Goal: Task Accomplishment & Management: Manage account settings

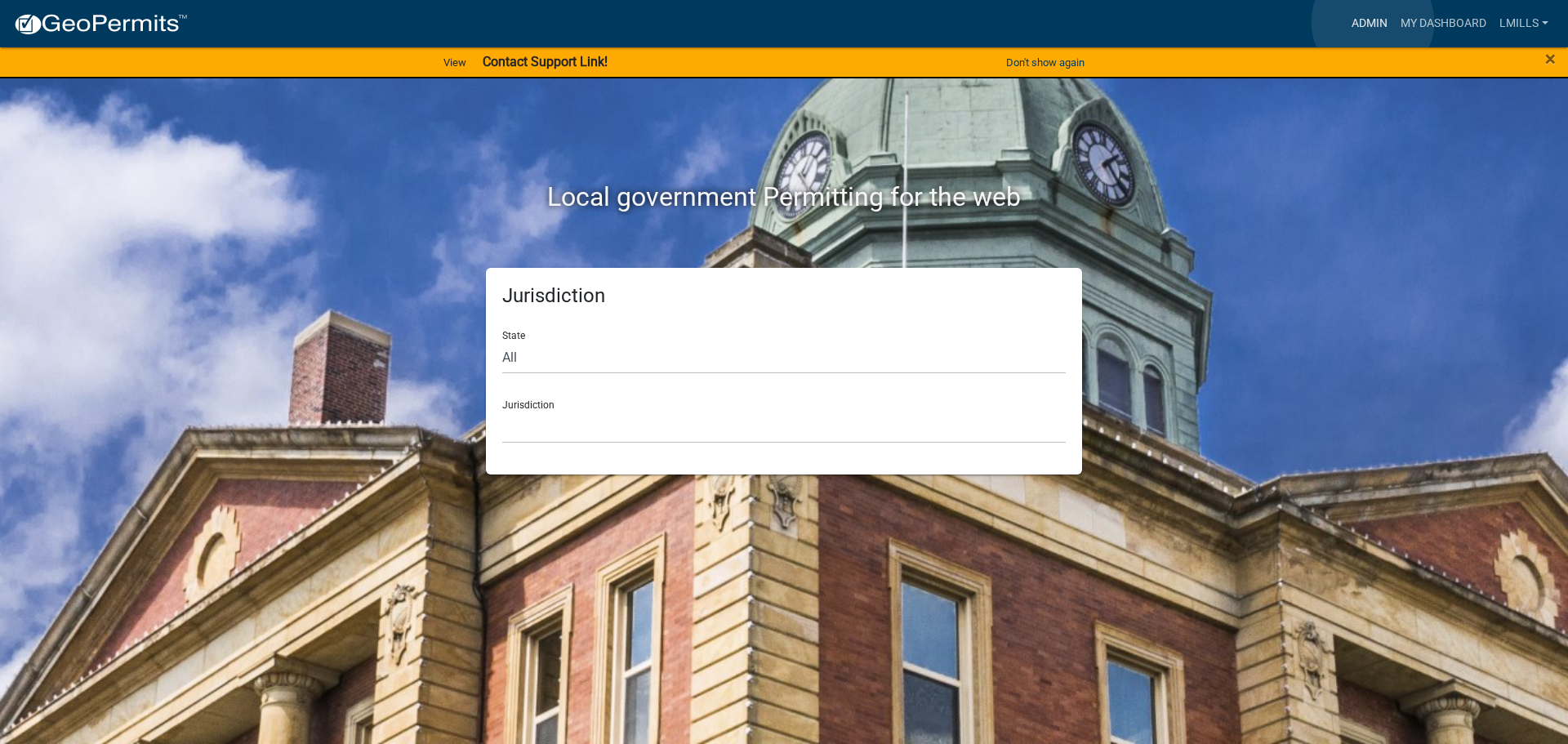
click at [1373, 22] on link "Admin" at bounding box center [1369, 23] width 49 height 31
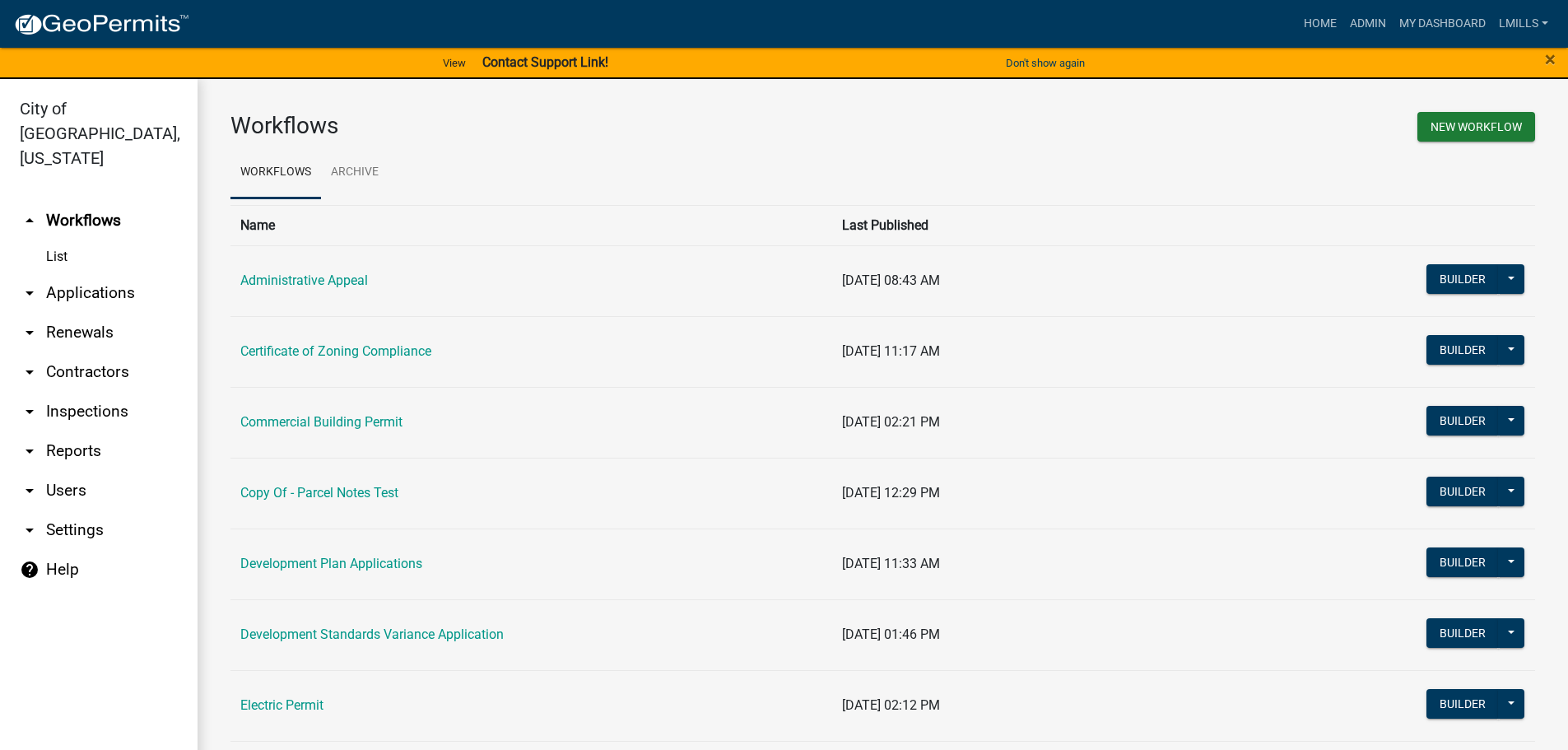
click at [84, 393] on link "arrow_drop_down Inspections" at bounding box center [99, 411] width 198 height 40
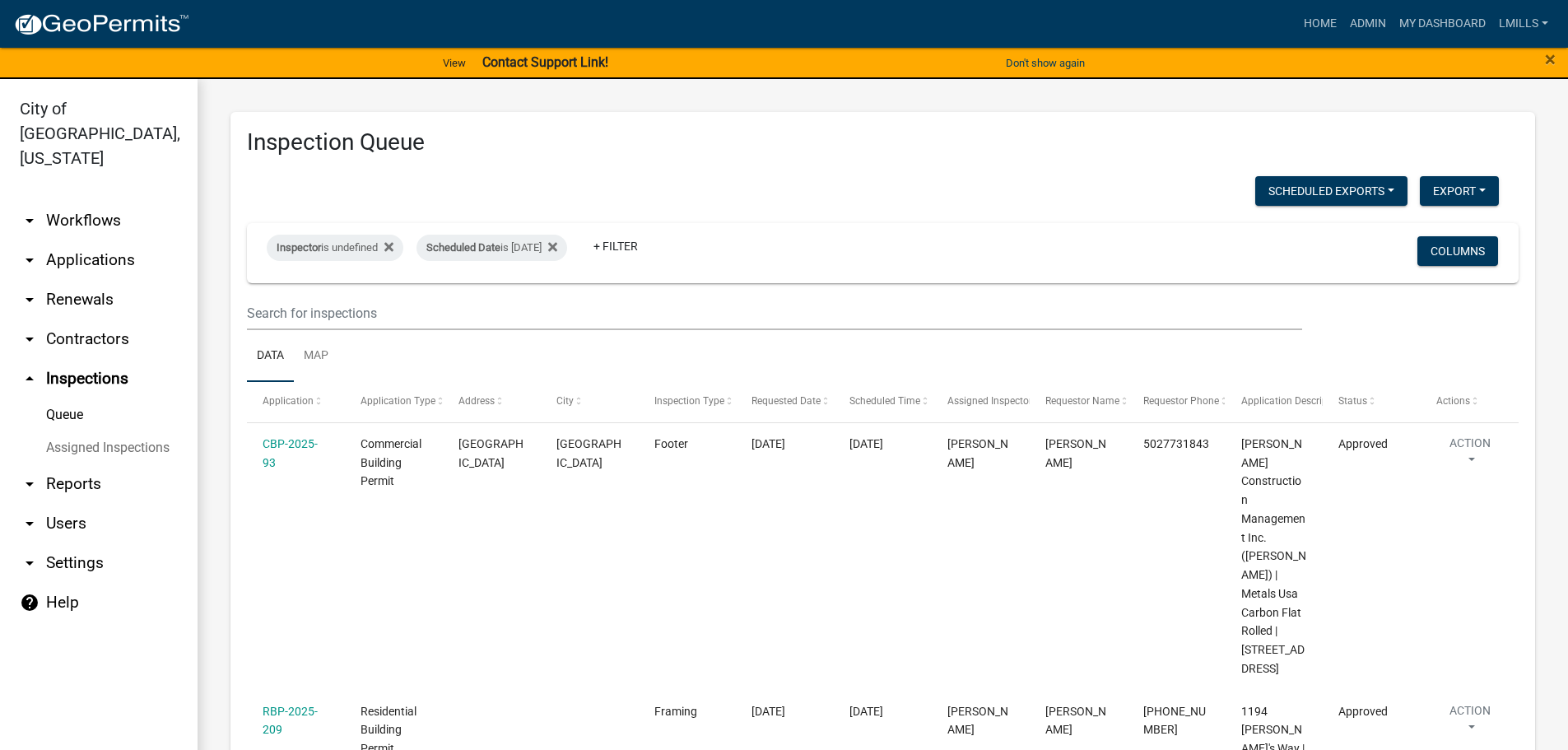
click at [75, 464] on link "arrow_drop_down Reports" at bounding box center [99, 484] width 198 height 40
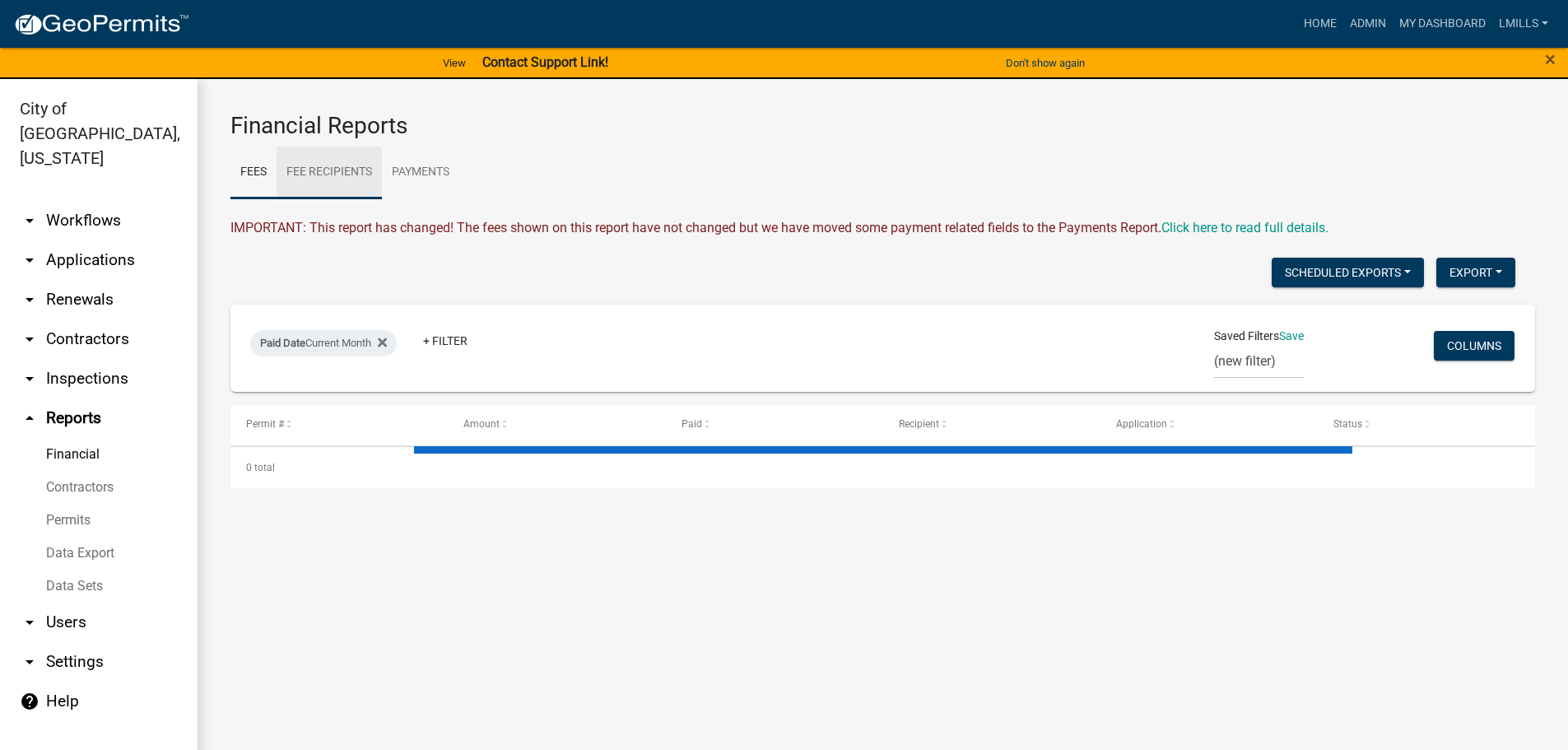
click at [362, 170] on link "Fee Recipients" at bounding box center [329, 172] width 105 height 53
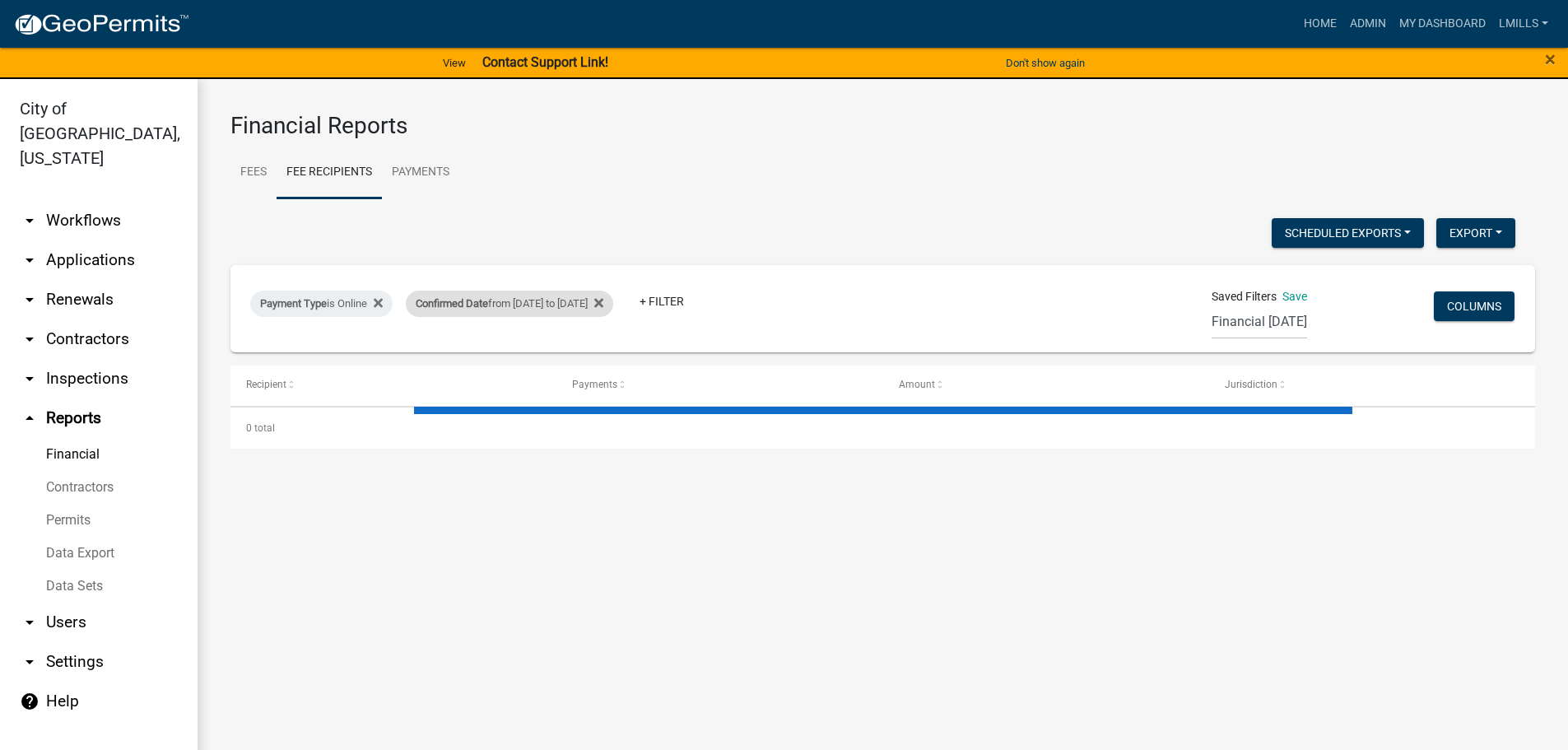
click at [599, 306] on div "Confirmed Date from [DATE] to [DATE]" at bounding box center [509, 303] width 208 height 26
select select "custom"
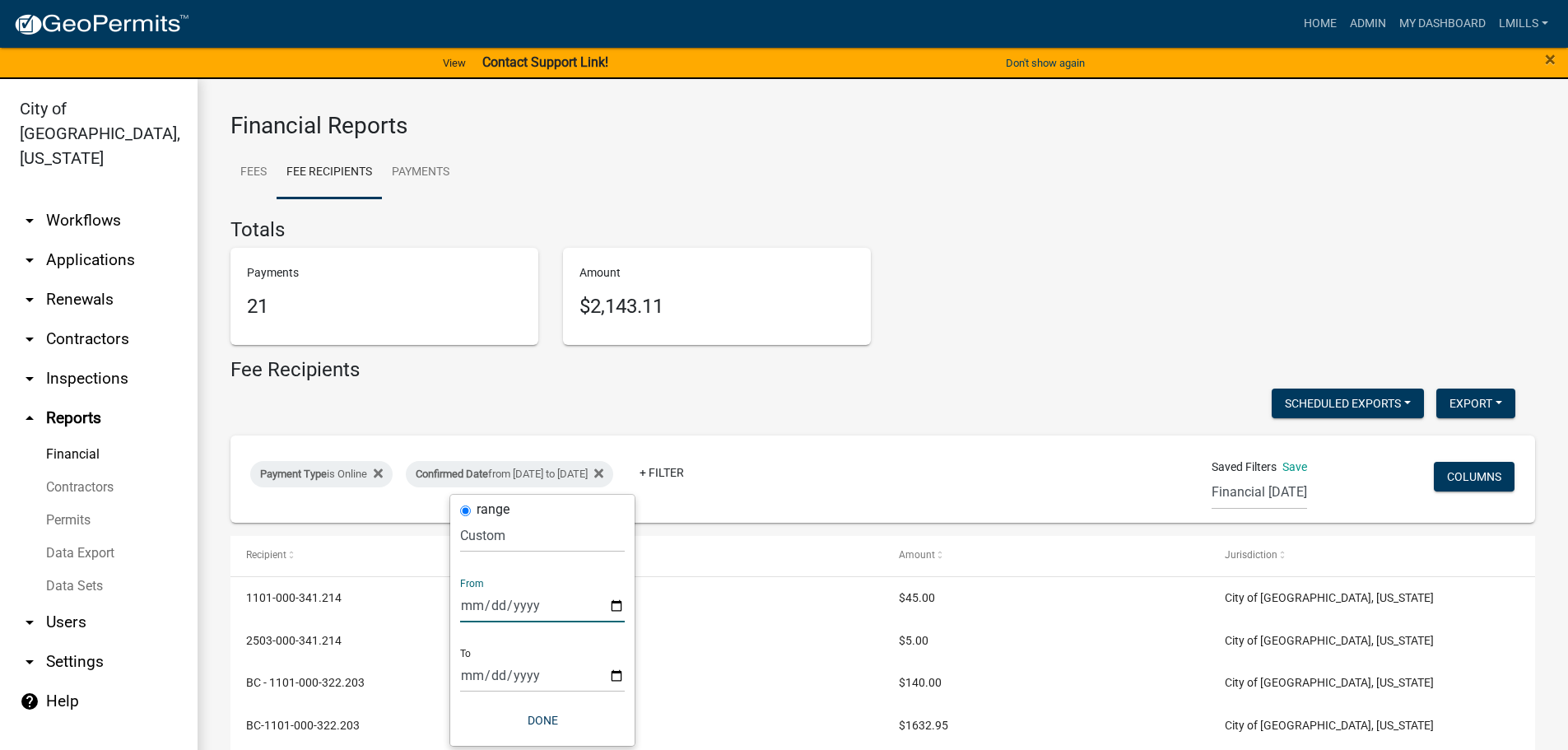
click at [617, 604] on input "[DATE]" at bounding box center [542, 605] width 164 height 34
type input "[DATE]"
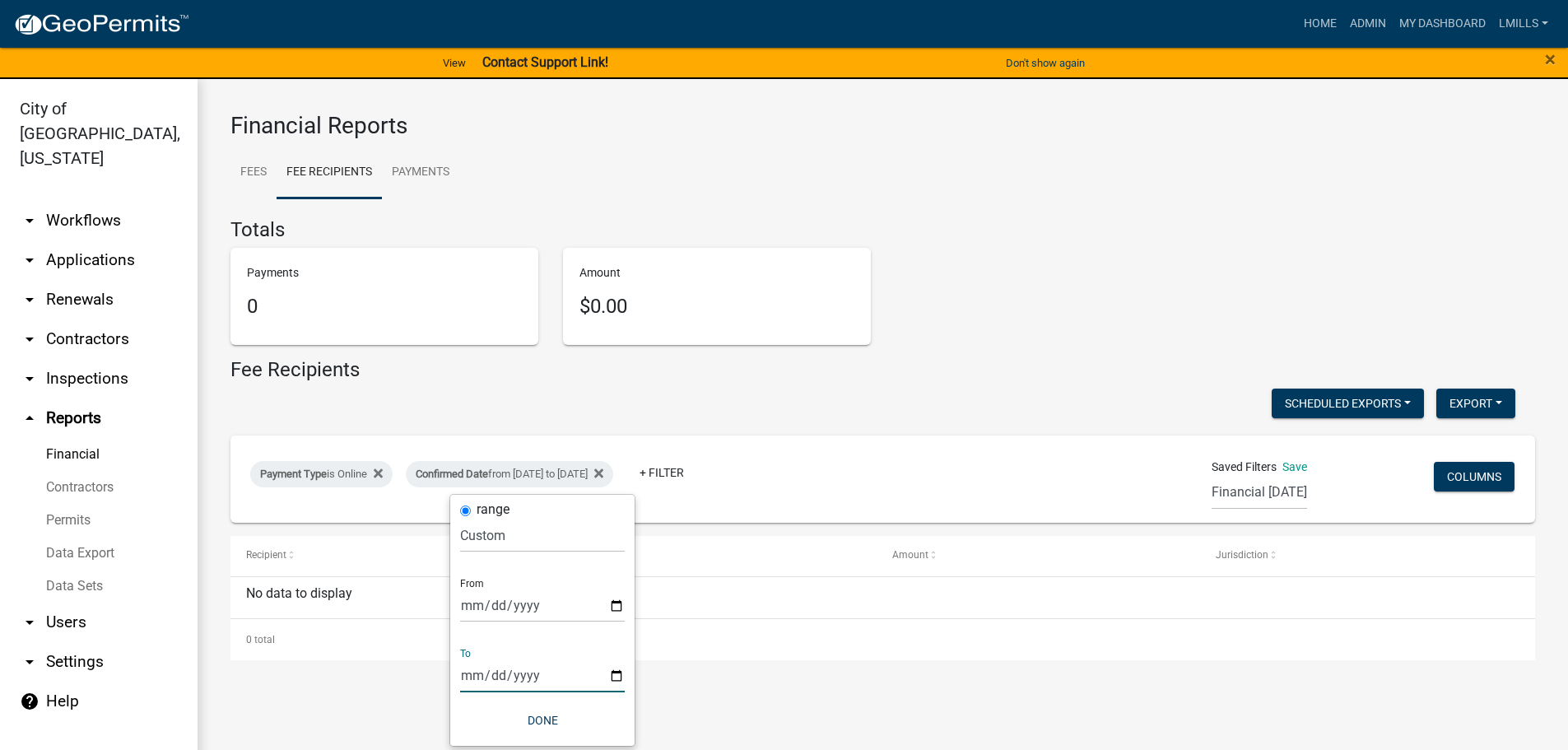
click at [623, 678] on input "[DATE]" at bounding box center [542, 675] width 164 height 34
type input "[DATE]"
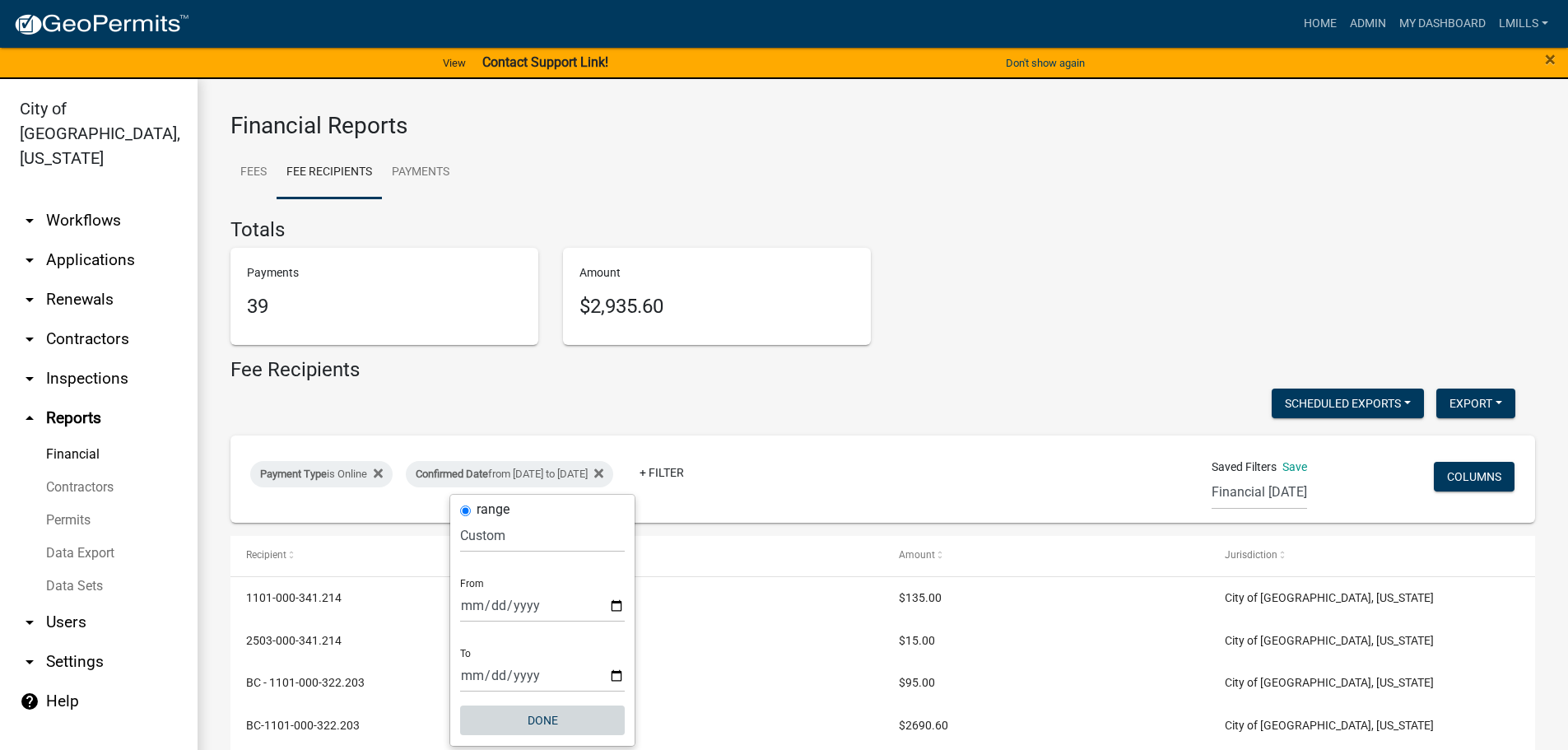
click at [529, 716] on button "Done" at bounding box center [542, 719] width 164 height 30
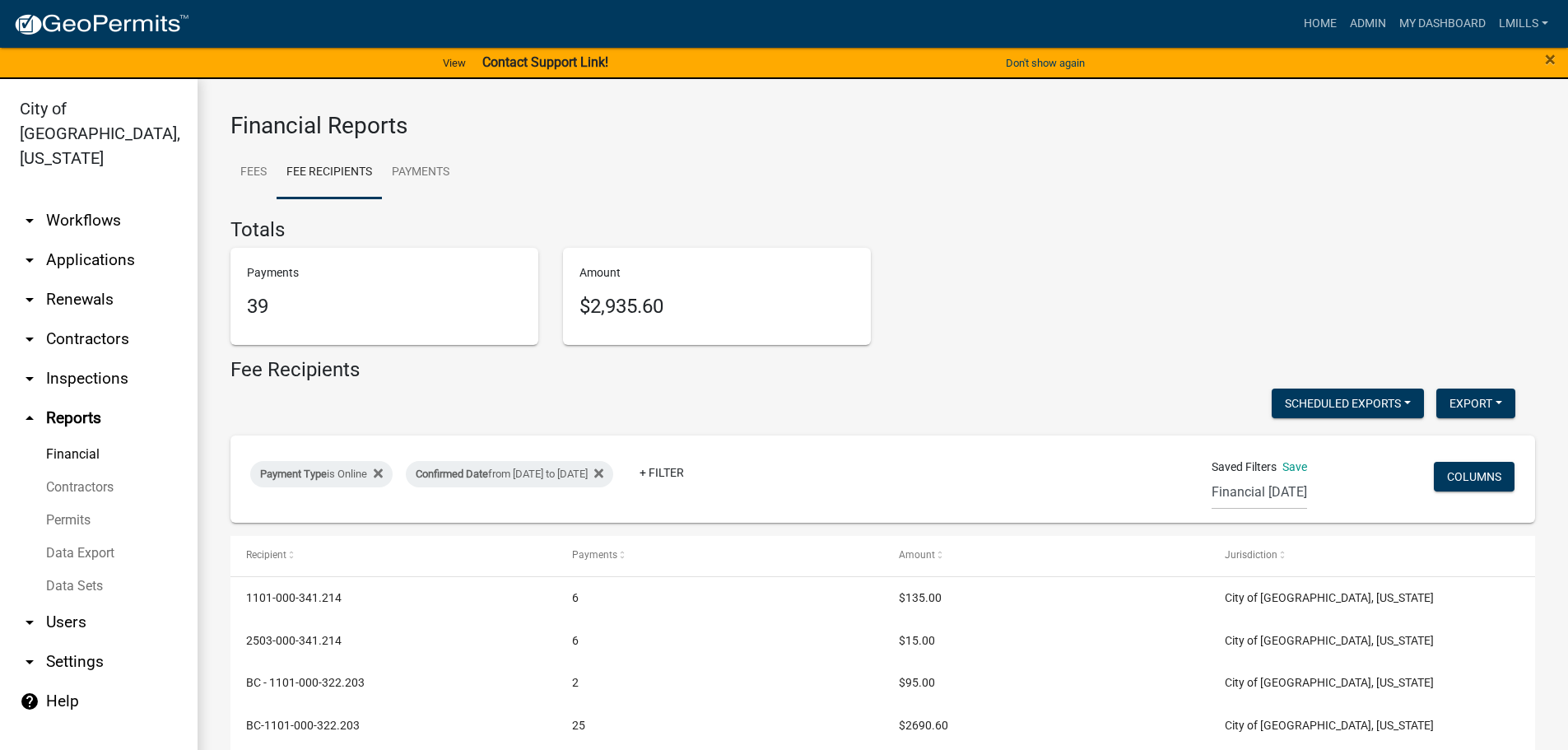
scroll to position [57, 0]
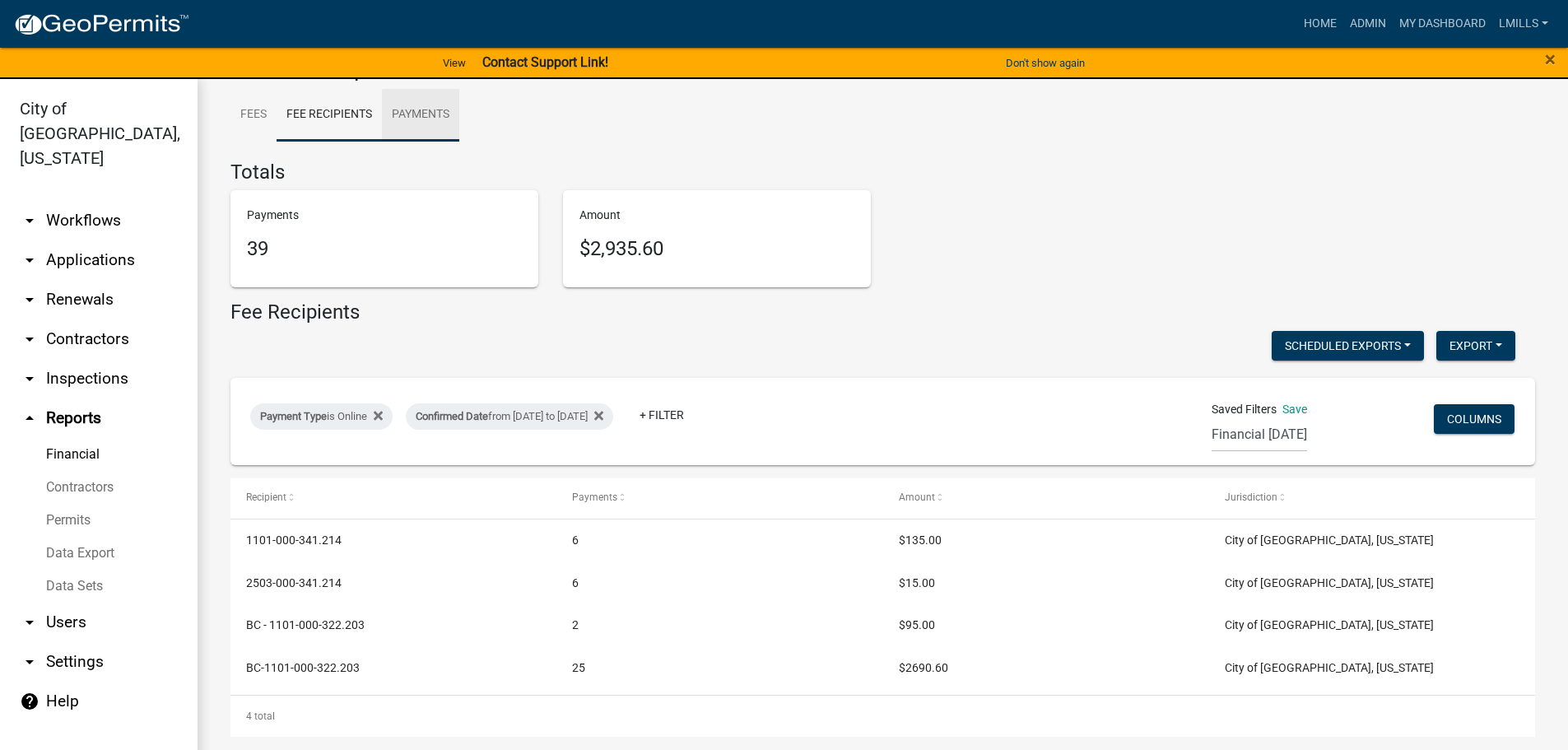
click at [438, 119] on link "Payments" at bounding box center [421, 115] width 77 height 53
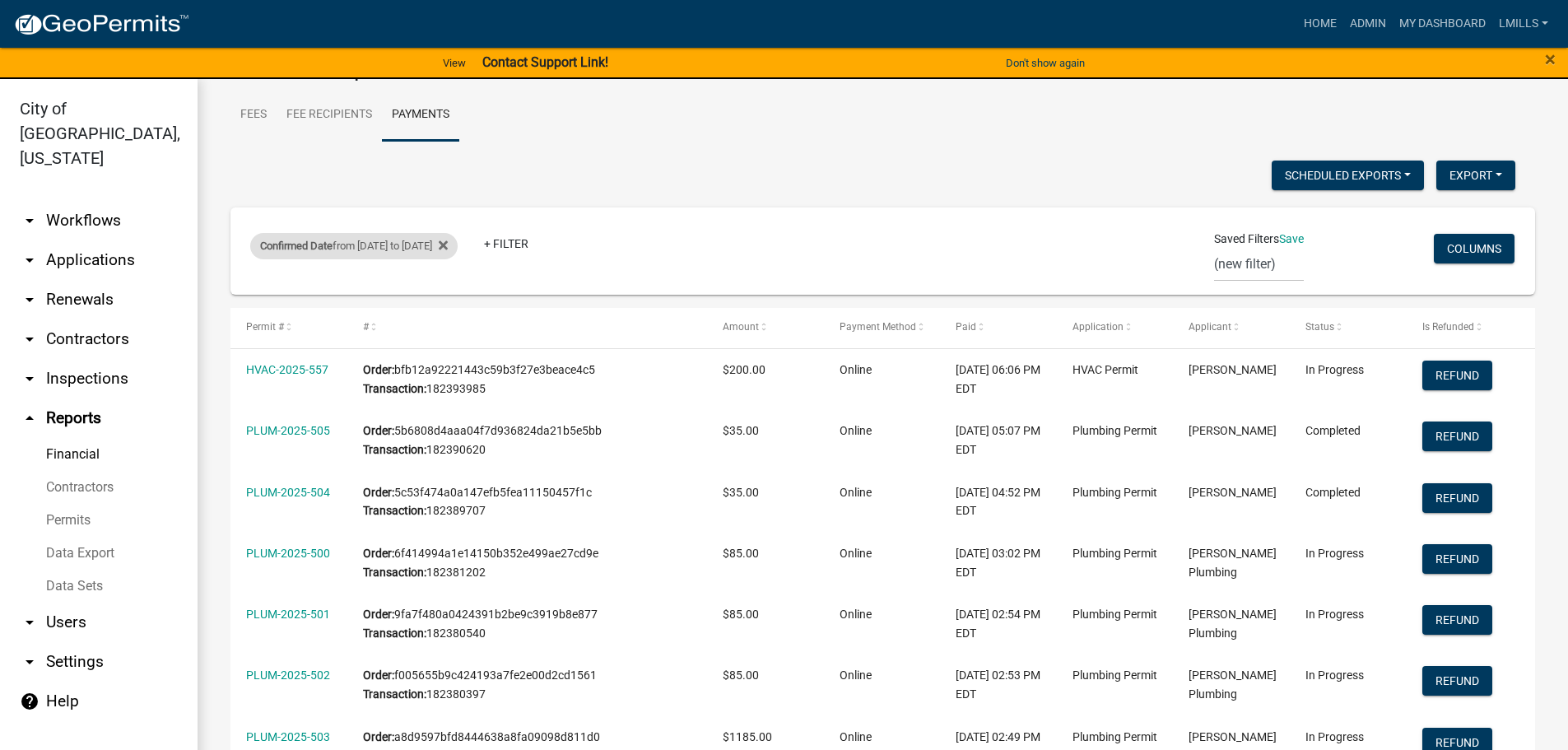
click at [457, 249] on div "Confirmed Date from [DATE] to [DATE]" at bounding box center [354, 245] width 208 height 26
select select "custom"
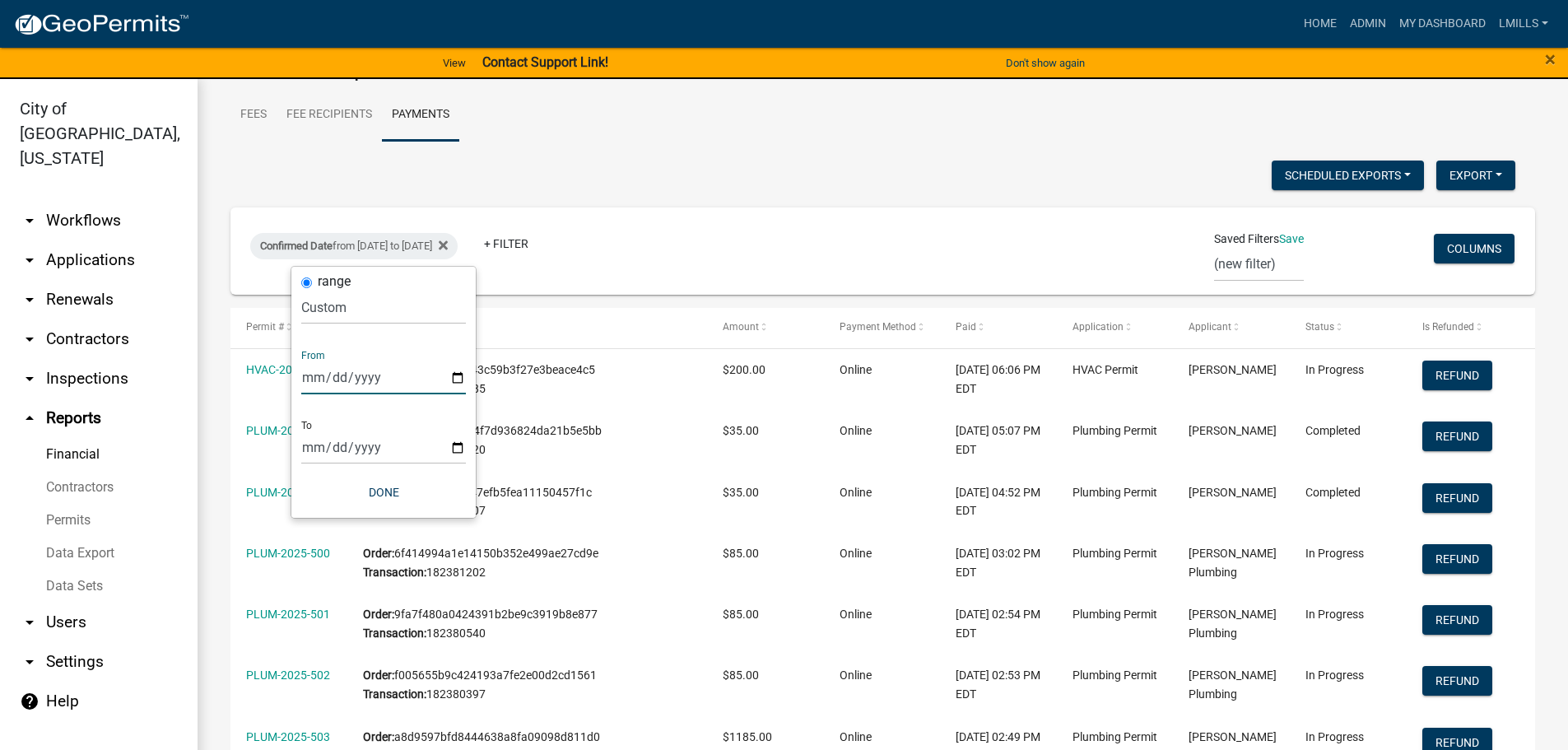
click at [456, 381] on input "[DATE]" at bounding box center [383, 377] width 164 height 34
type input "[DATE]"
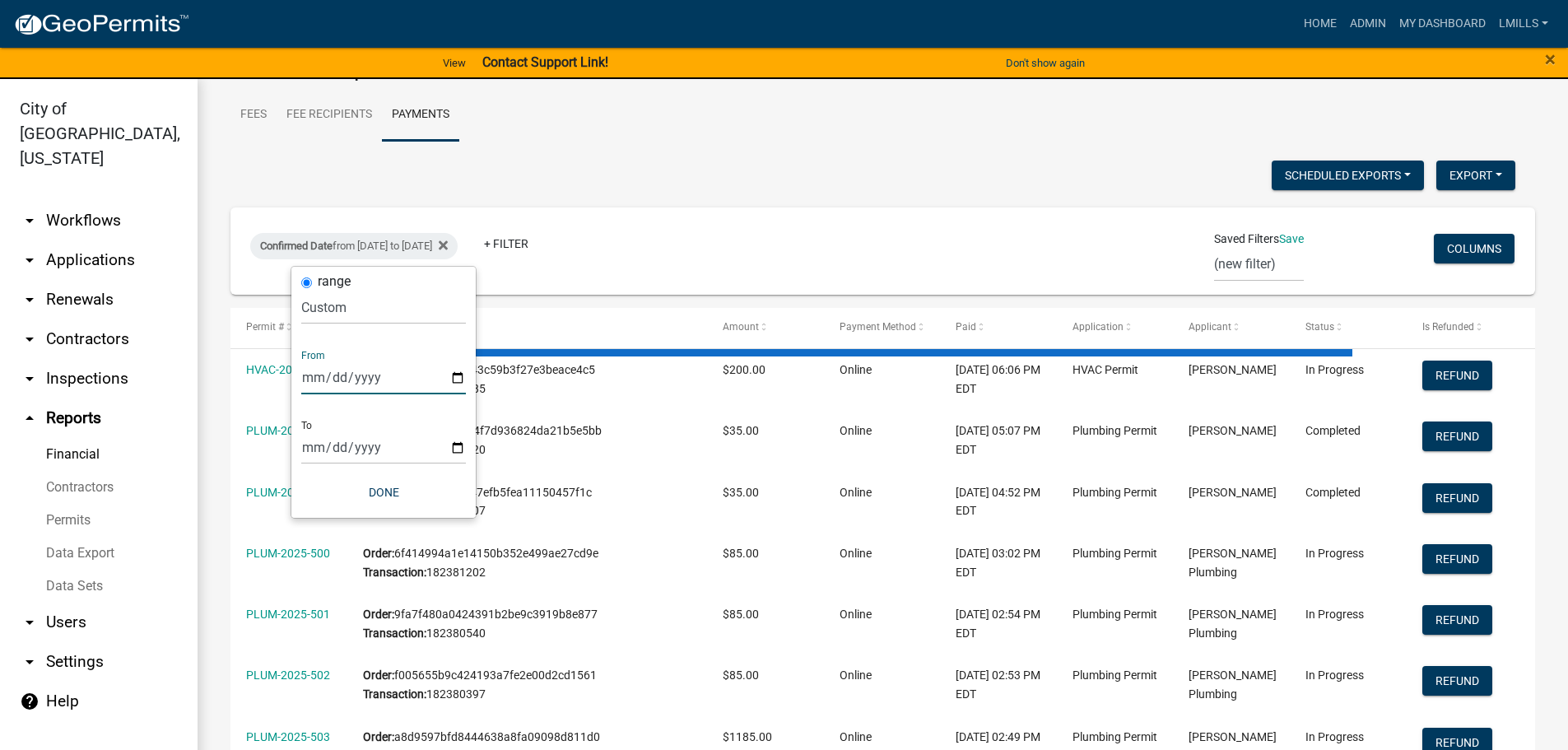
scroll to position [0, 0]
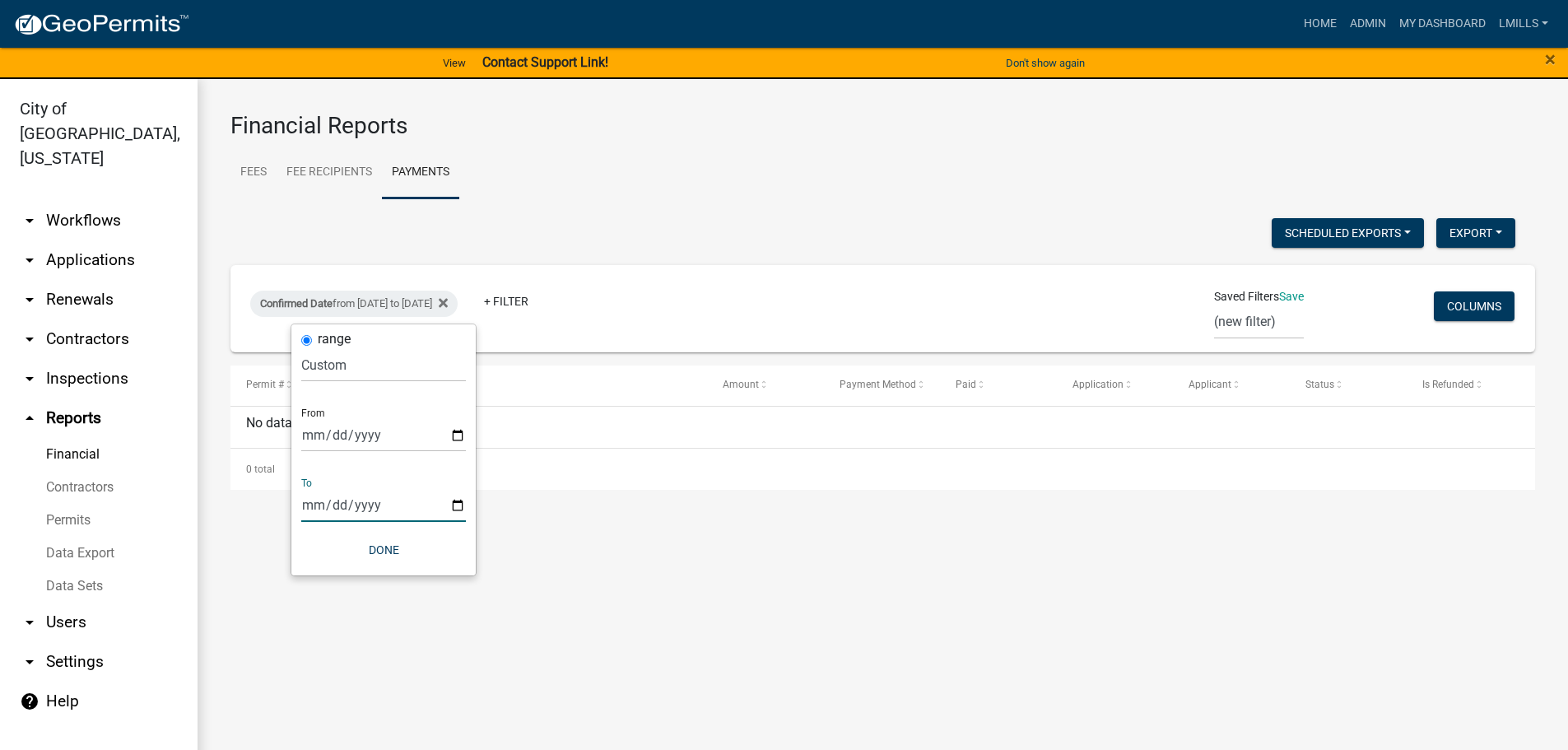
click at [457, 506] on input "[DATE]" at bounding box center [383, 505] width 164 height 34
type input "[DATE]"
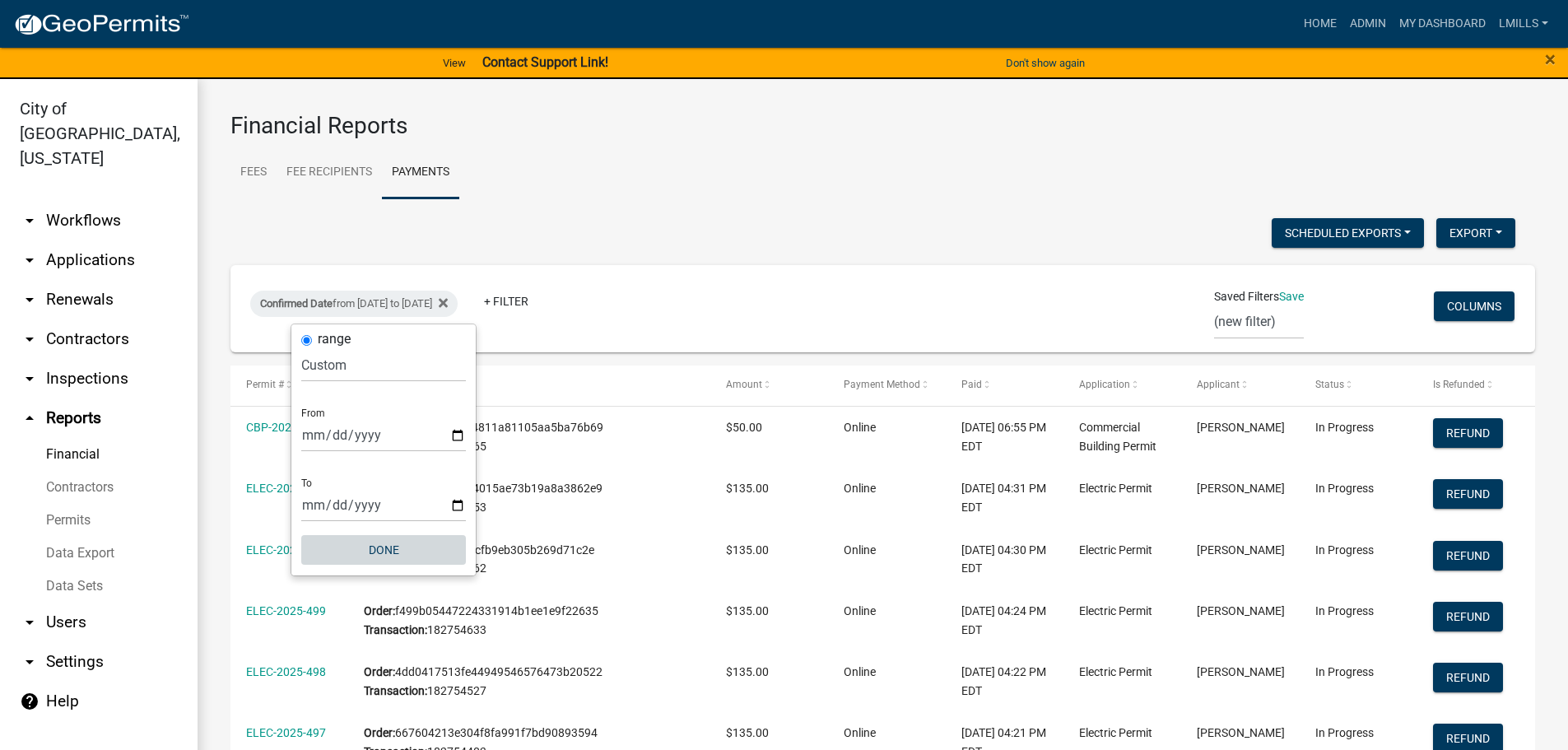
click at [385, 550] on button "Done" at bounding box center [383, 550] width 164 height 30
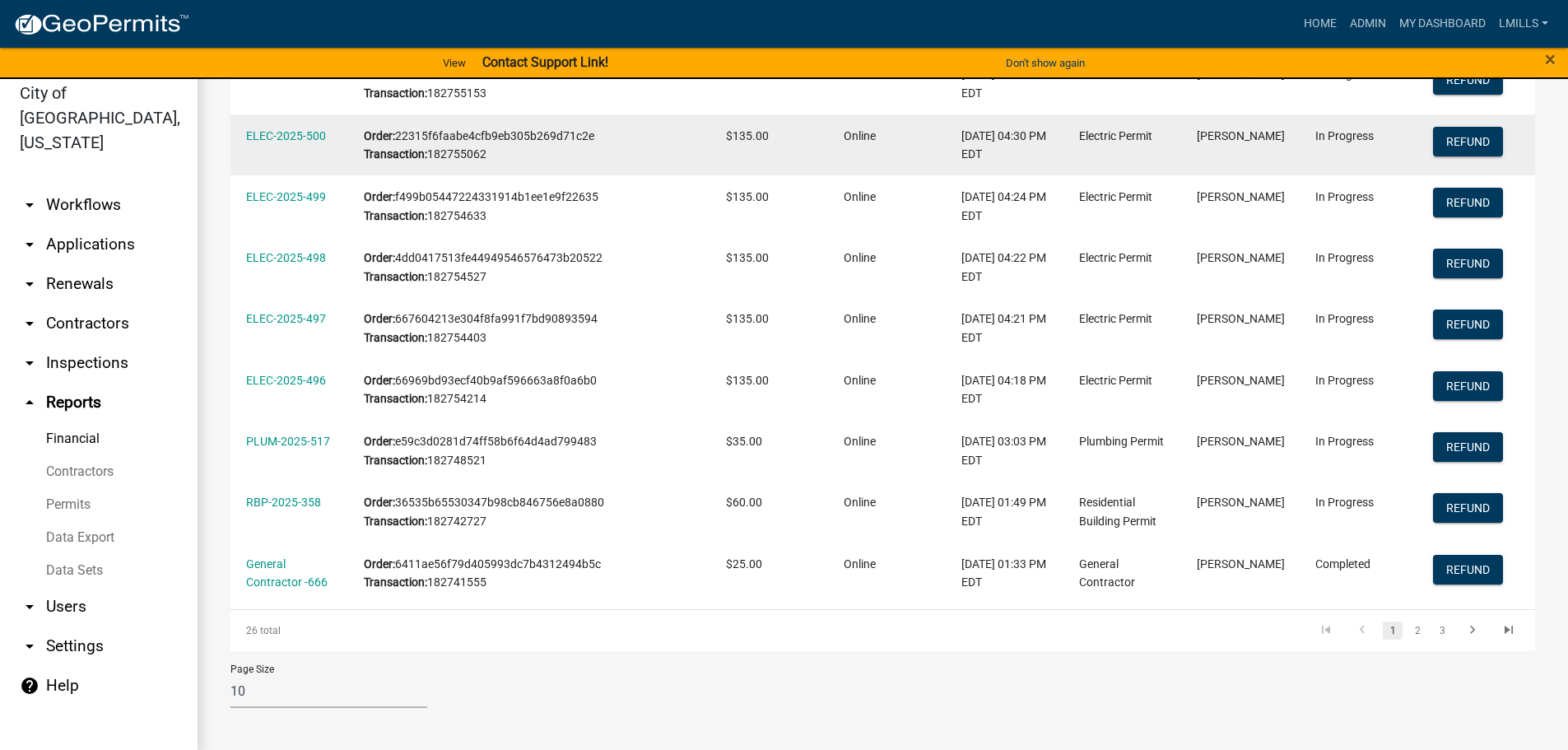
scroll to position [20, 0]
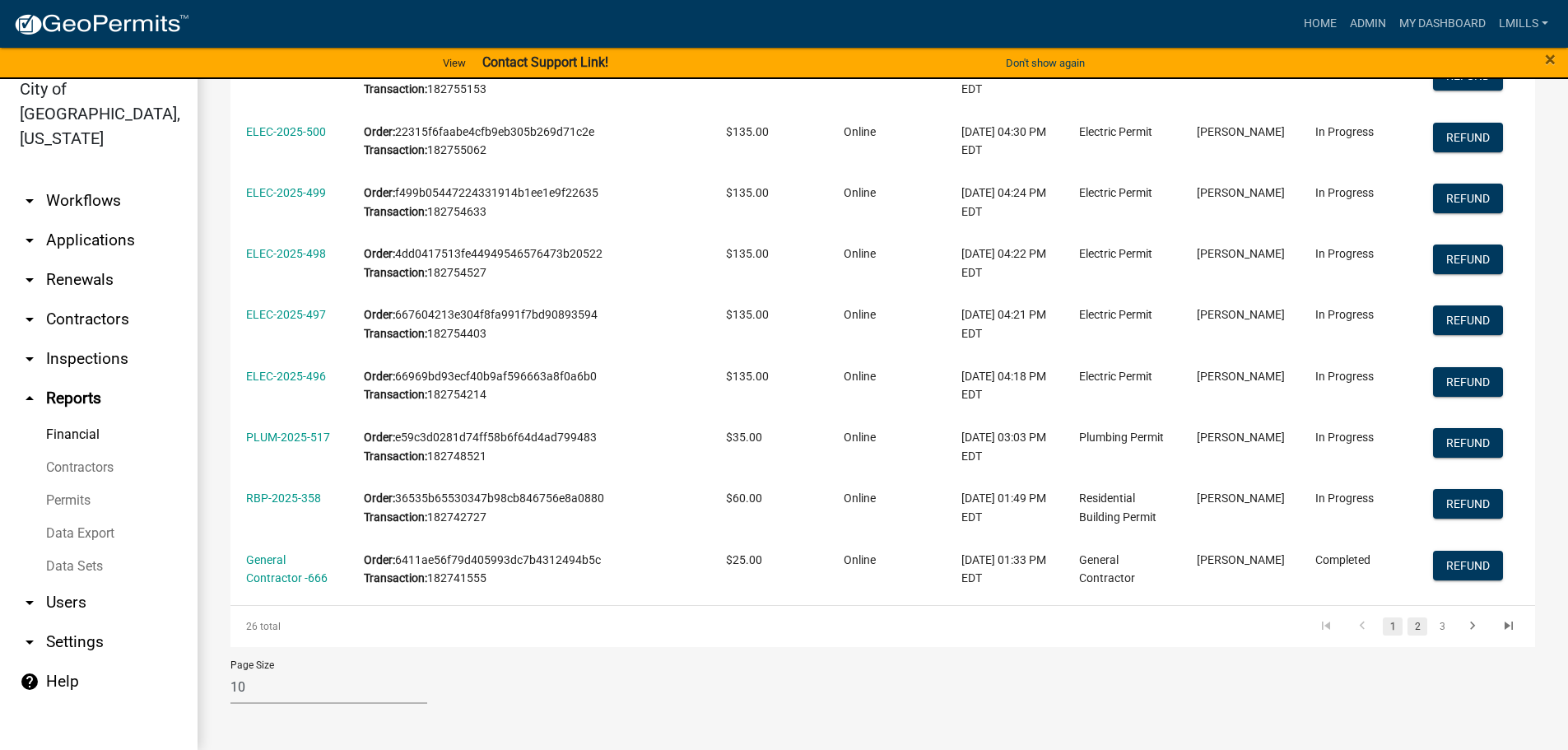
click at [1408, 627] on link "2" at bounding box center [1418, 626] width 20 height 18
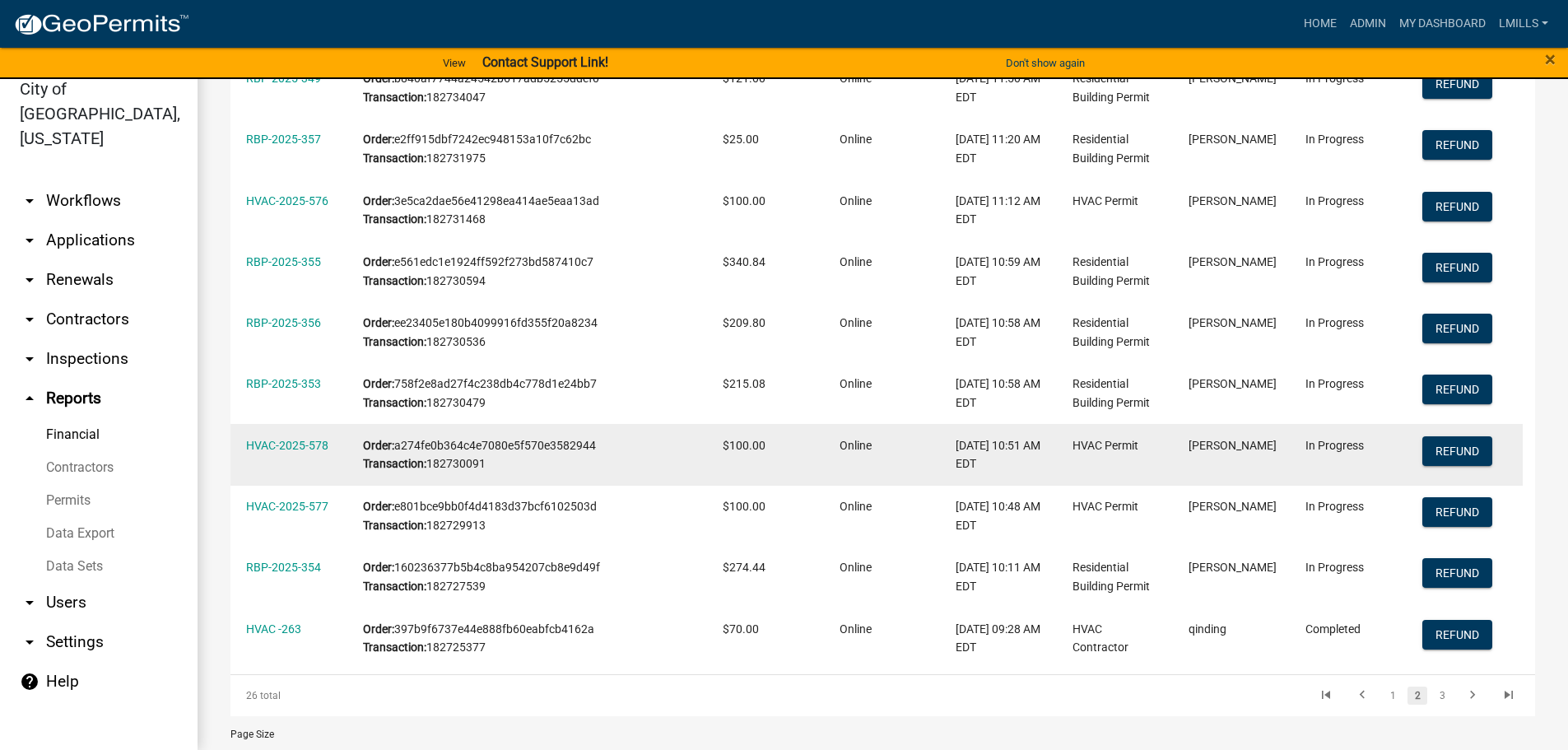
scroll to position [398, 0]
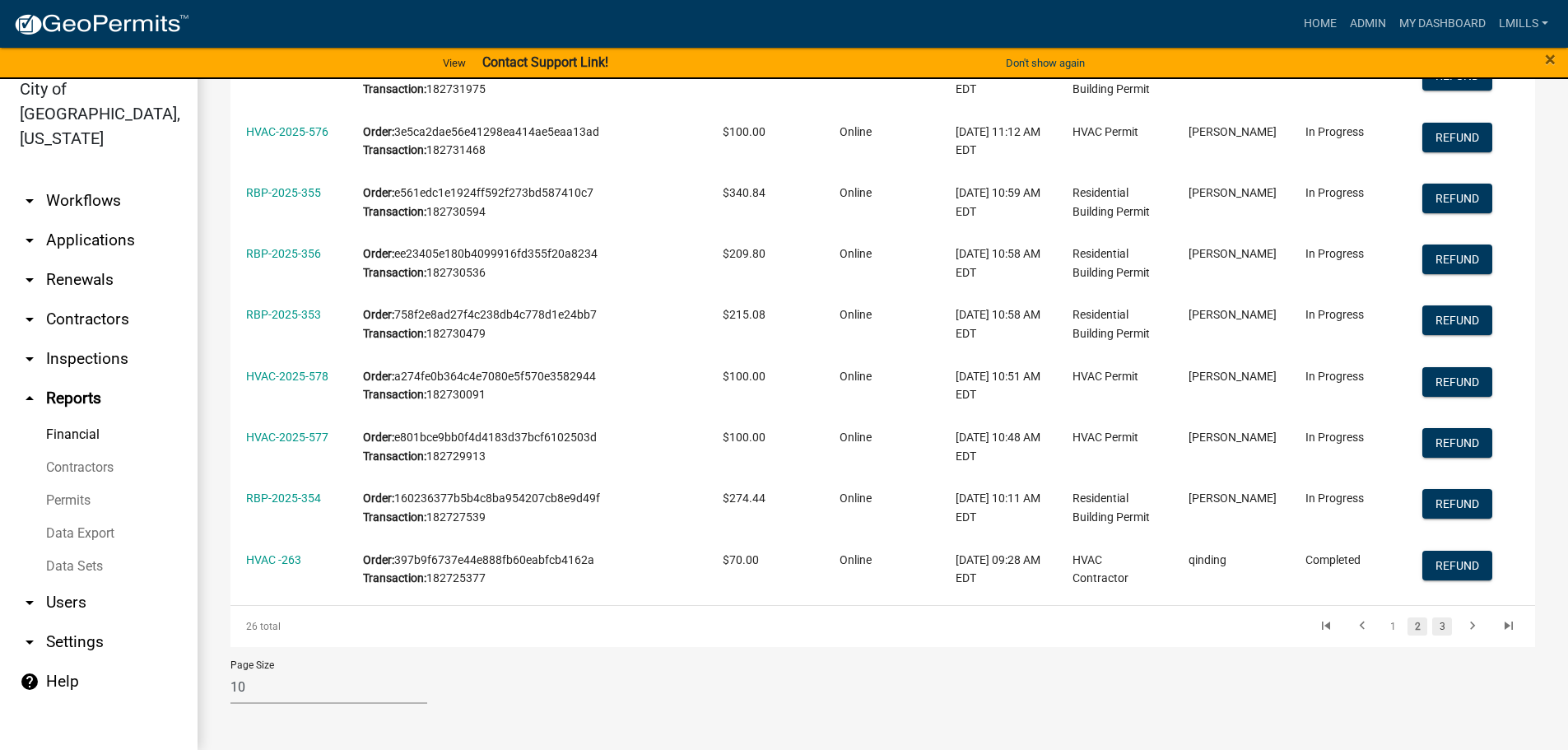
click at [1432, 627] on link "3" at bounding box center [1442, 626] width 20 height 18
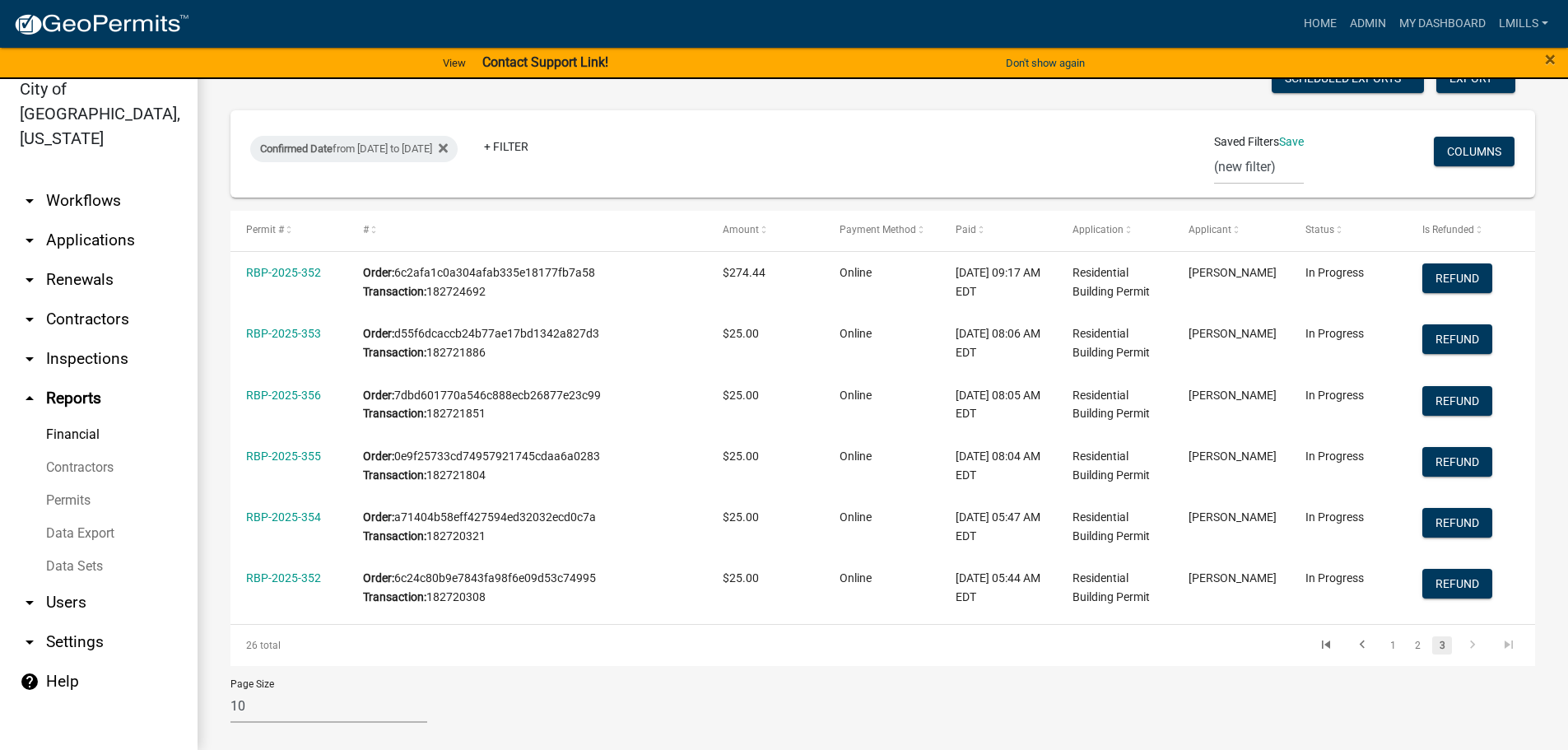
scroll to position [154, 0]
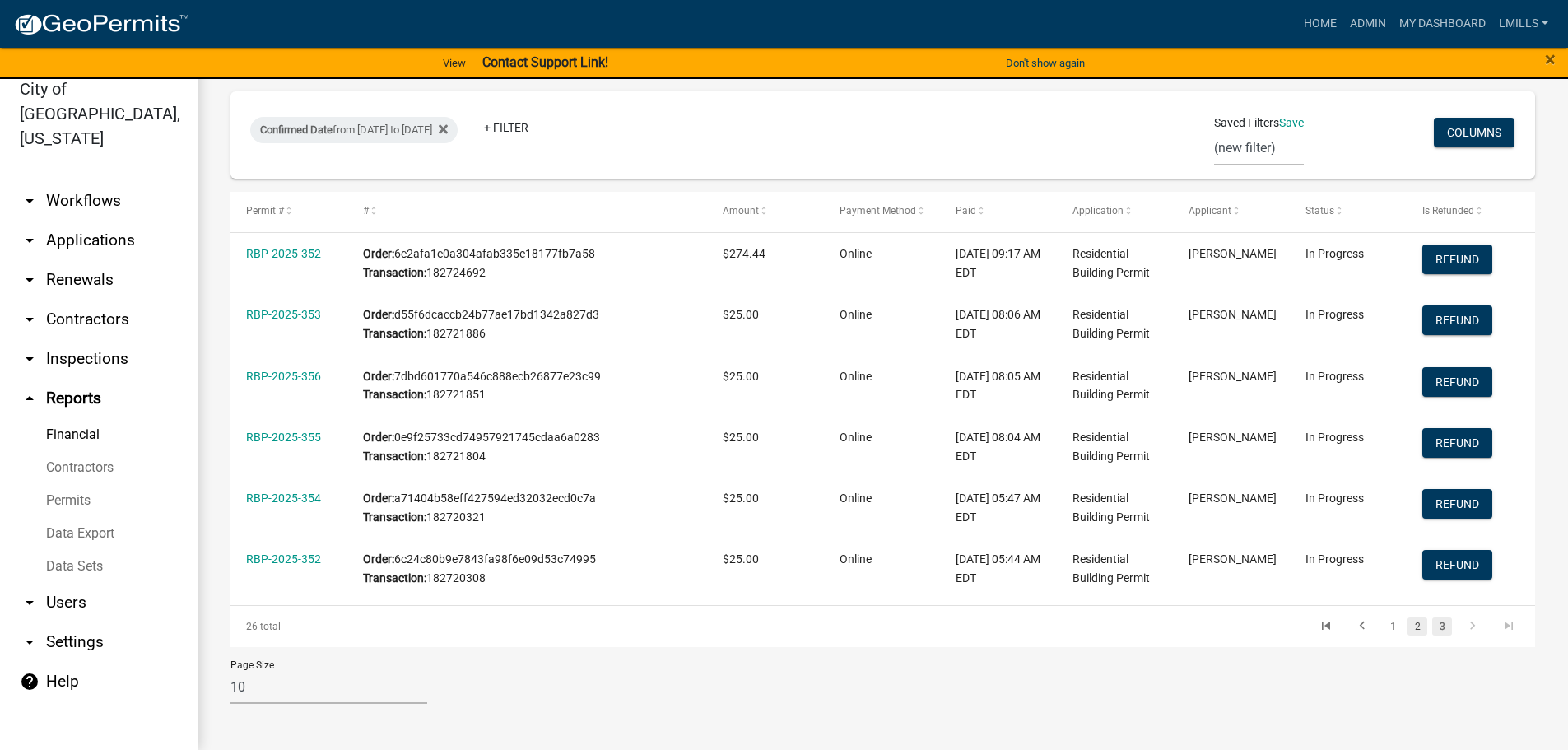
click at [1408, 626] on link "2" at bounding box center [1418, 626] width 20 height 18
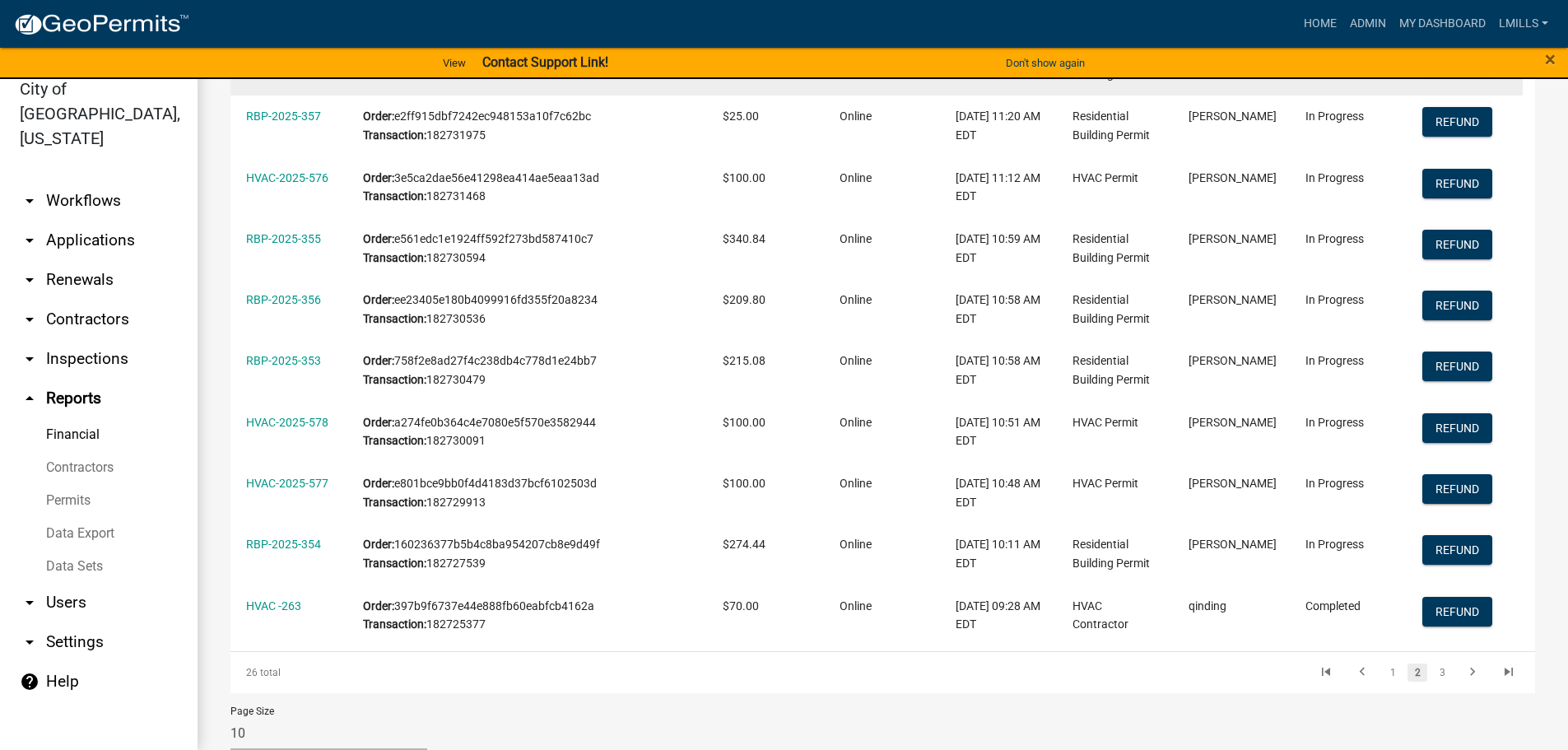
scroll to position [398, 0]
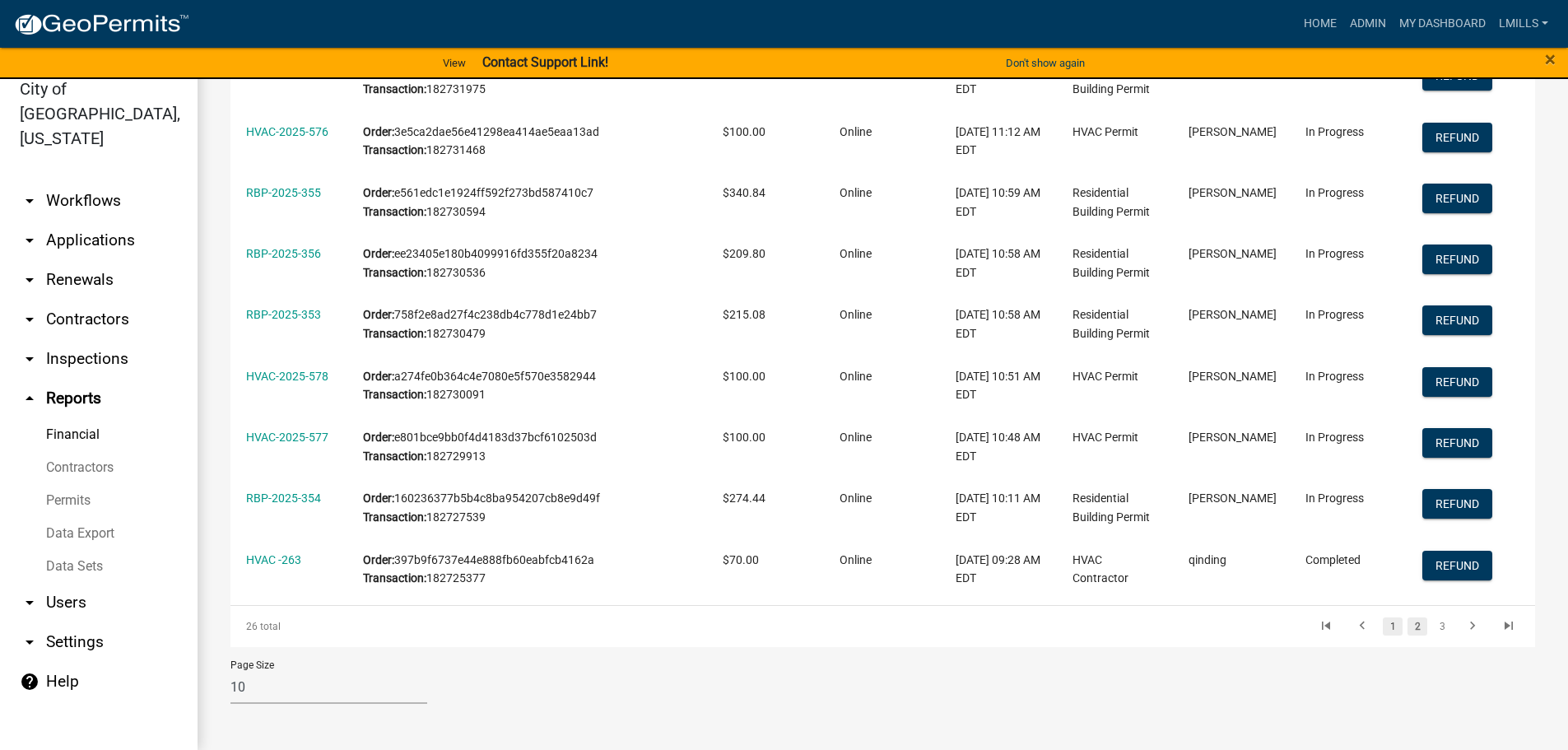
click at [1383, 631] on link "1" at bounding box center [1393, 626] width 20 height 18
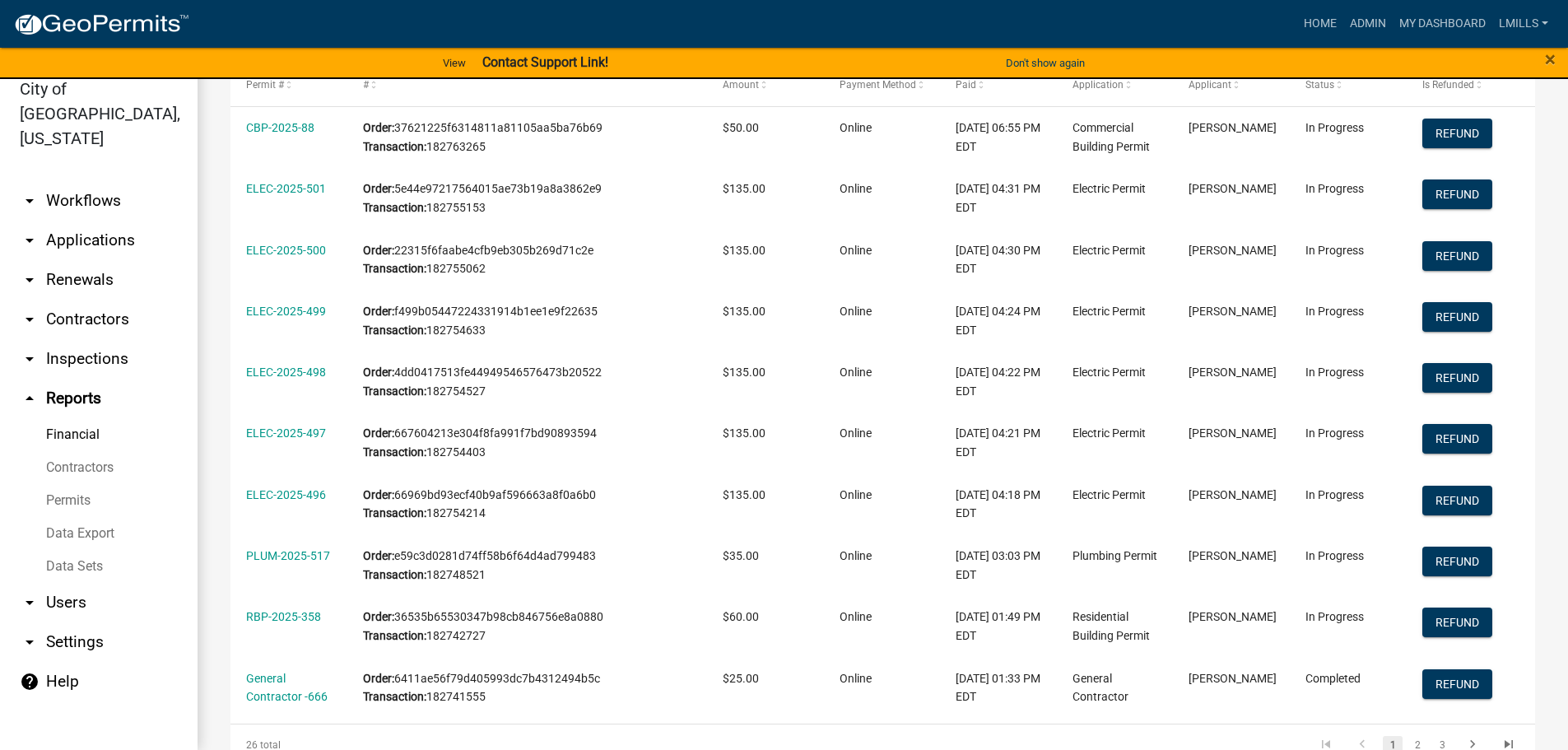
scroll to position [398, 0]
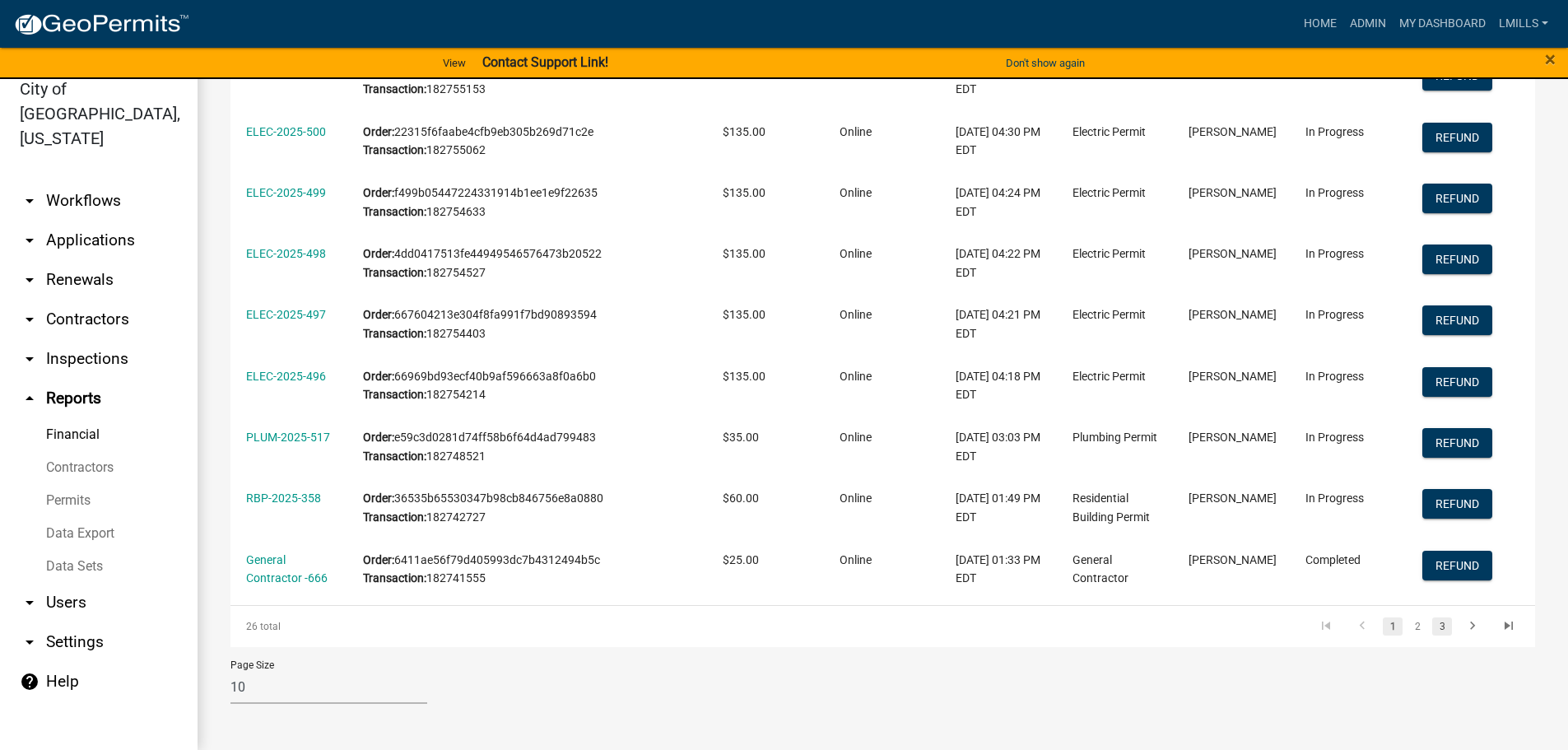
click at [1432, 627] on link "3" at bounding box center [1442, 626] width 20 height 18
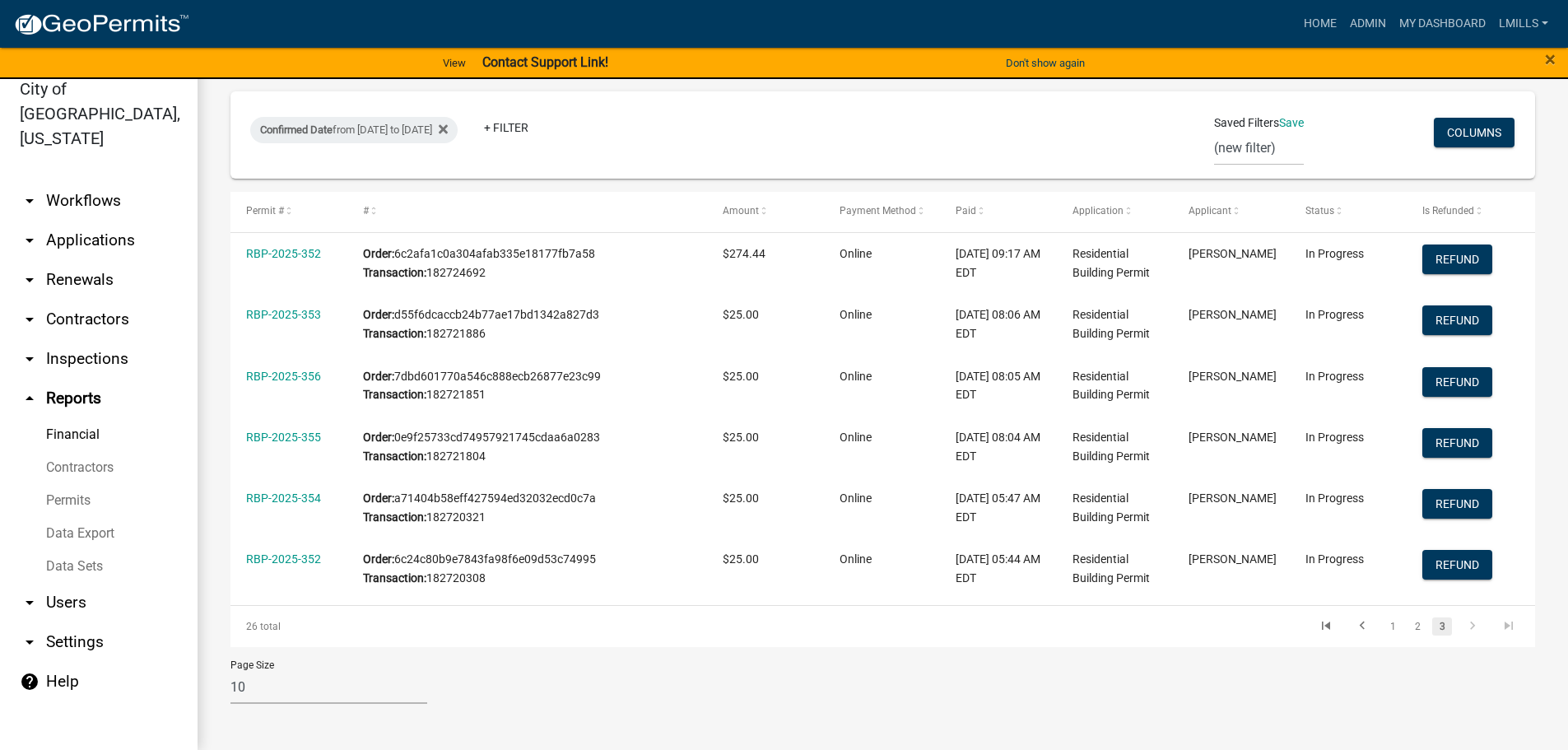
scroll to position [154, 0]
click at [1408, 625] on link "2" at bounding box center [1418, 626] width 20 height 18
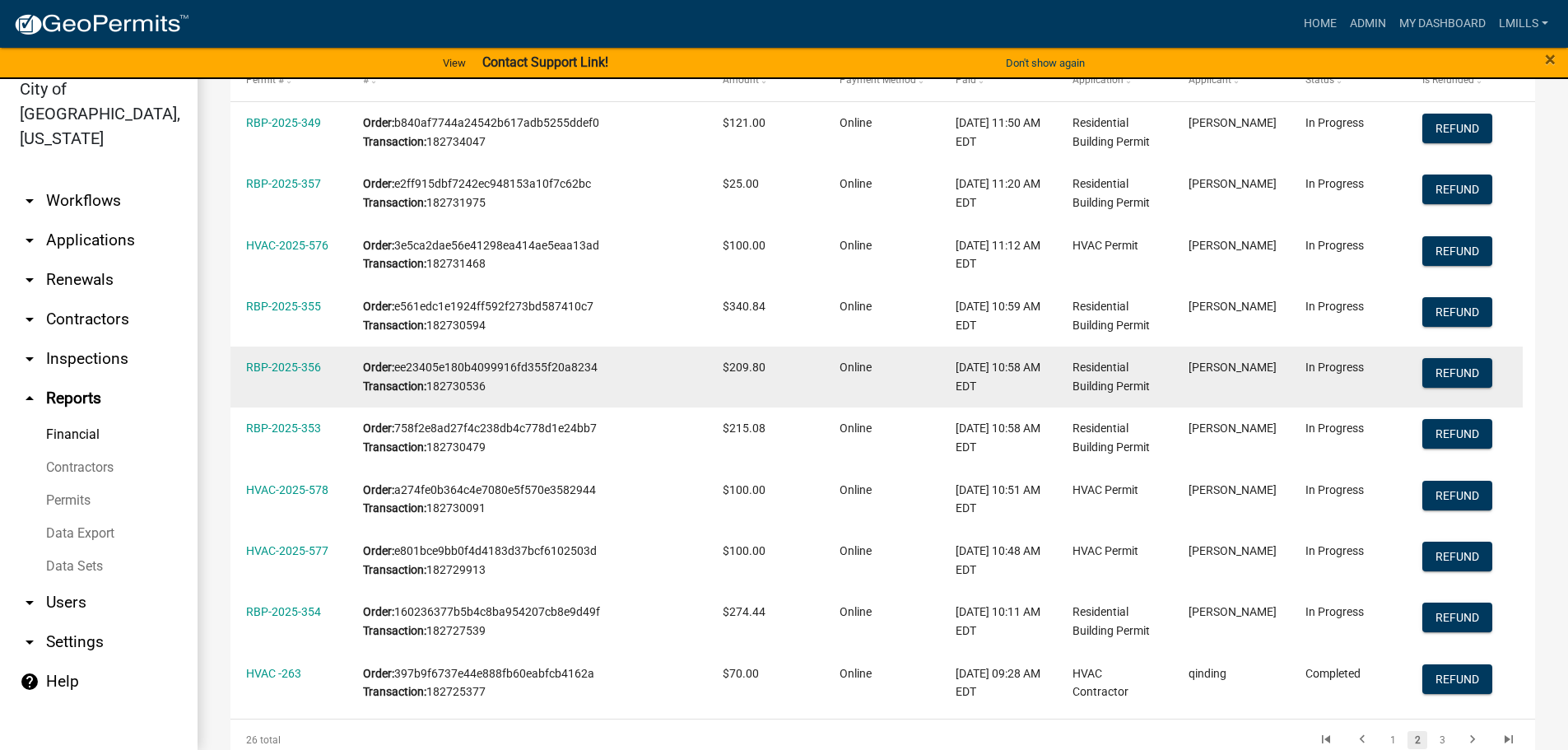
scroll to position [398, 0]
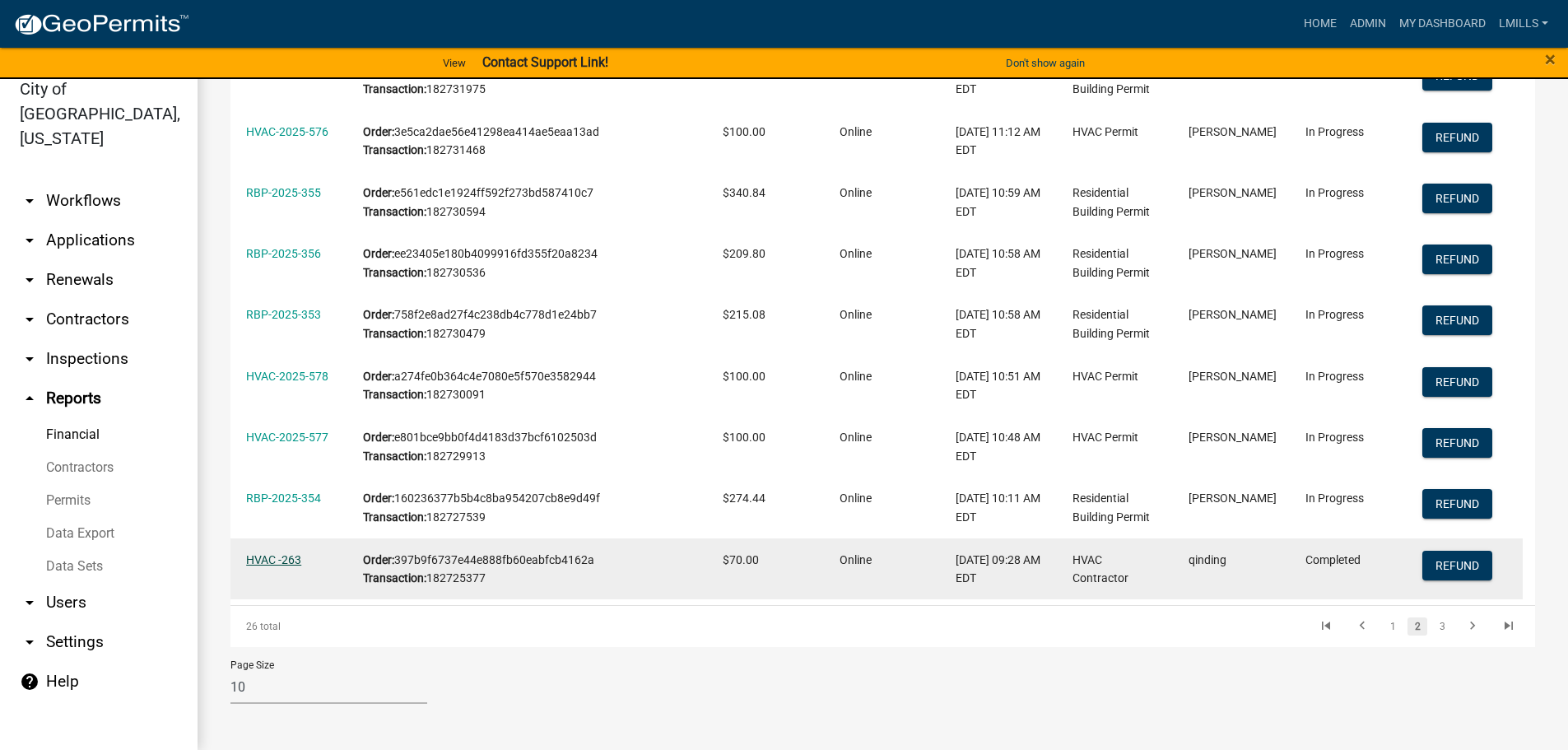
click at [270, 555] on link "HVAC -263" at bounding box center [273, 560] width 55 height 13
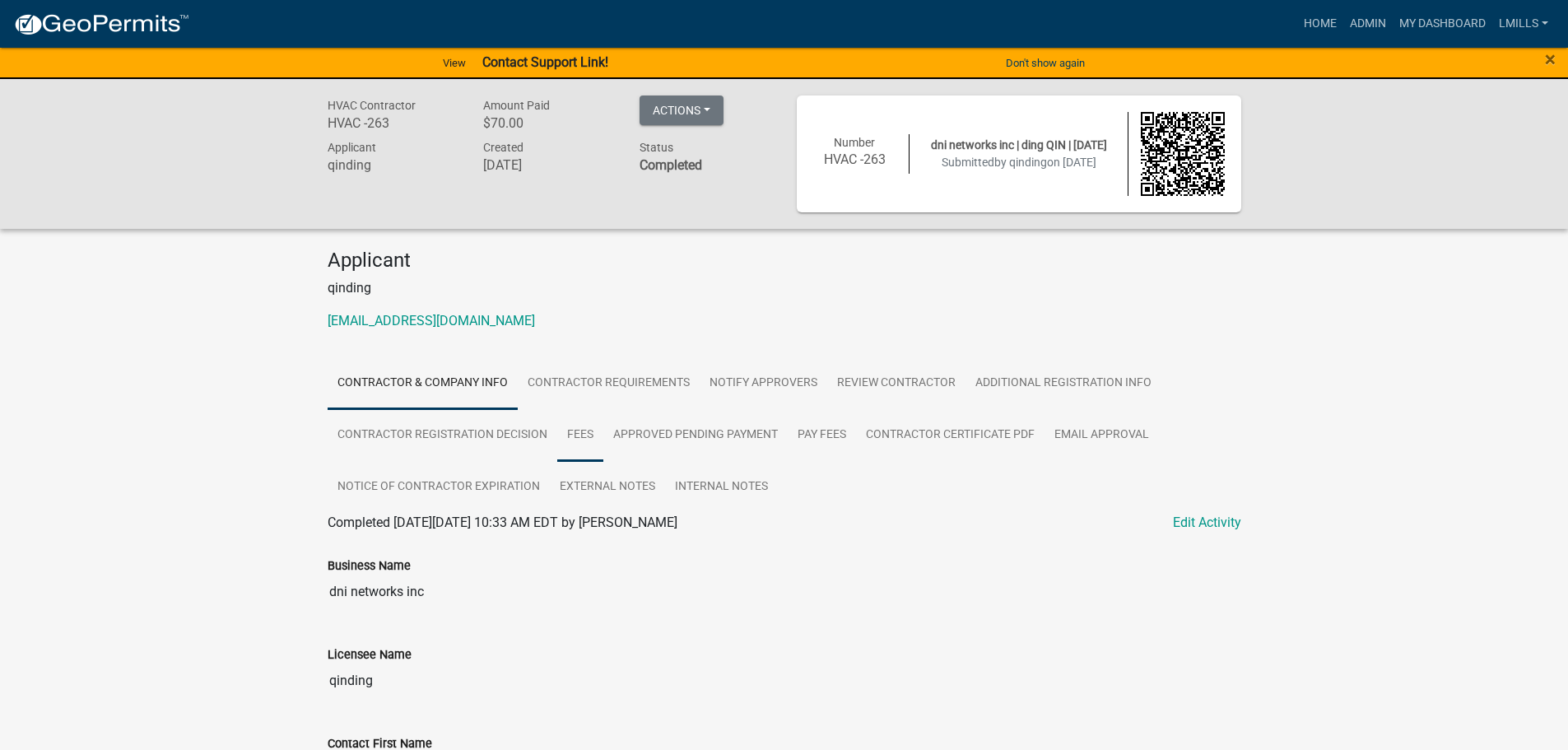
click at [586, 437] on link "Fees" at bounding box center [580, 435] width 46 height 53
